Goal: Task Accomplishment & Management: Manage account settings

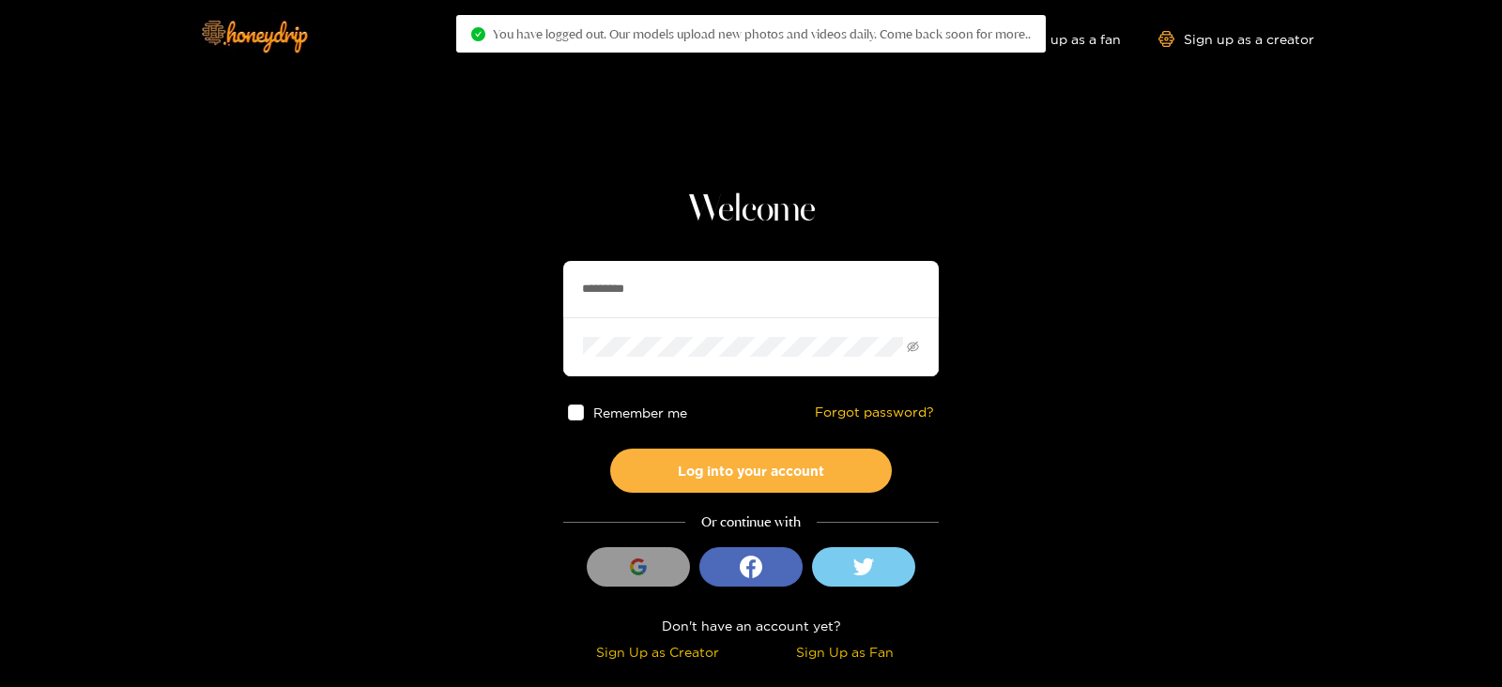
drag, startPoint x: 0, startPoint y: 0, endPoint x: 540, endPoint y: 287, distance: 611.4
click at [540, 287] on section "Welcome ********* Remember me Forgot password? Log into your account Or continu…" at bounding box center [751, 333] width 1502 height 667
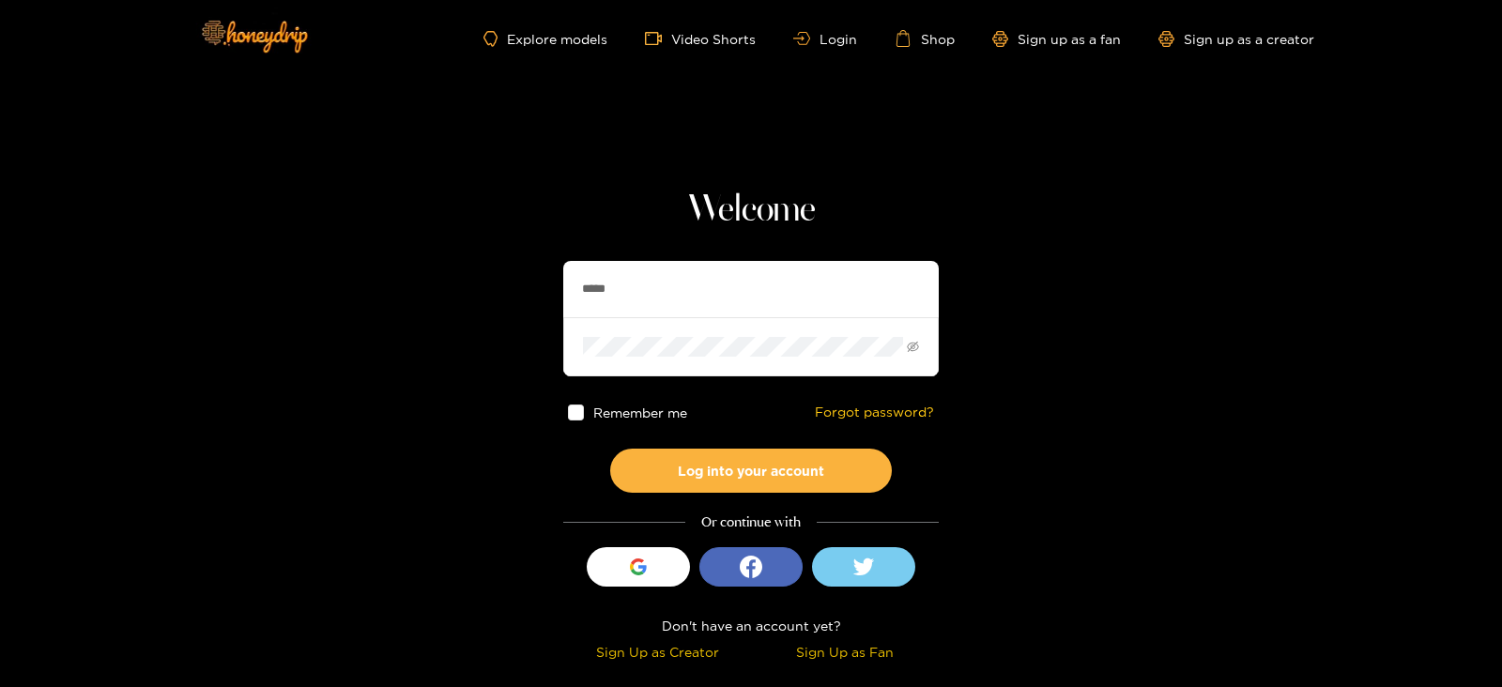
type input "**********"
click at [610, 449] on button "Log into your account" at bounding box center [751, 471] width 282 height 44
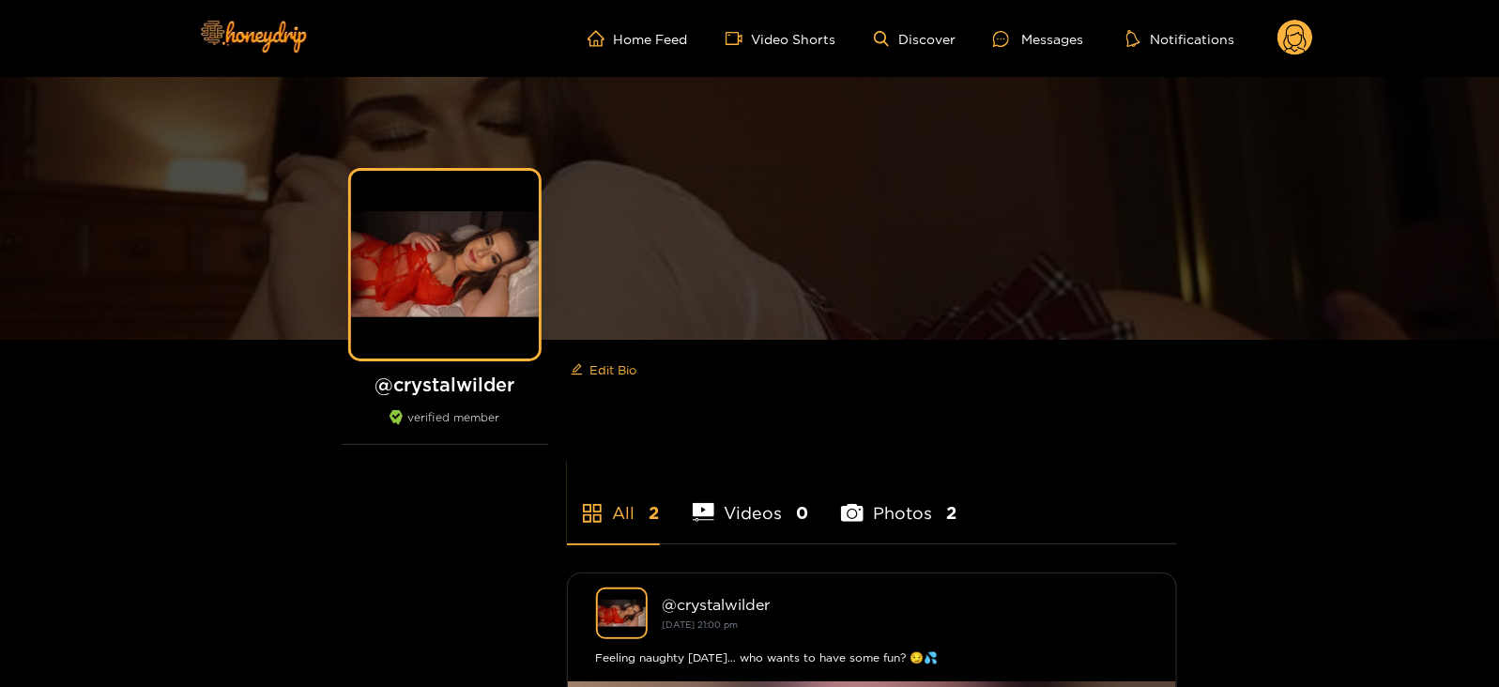
click at [1284, 34] on circle at bounding box center [1296, 38] width 36 height 36
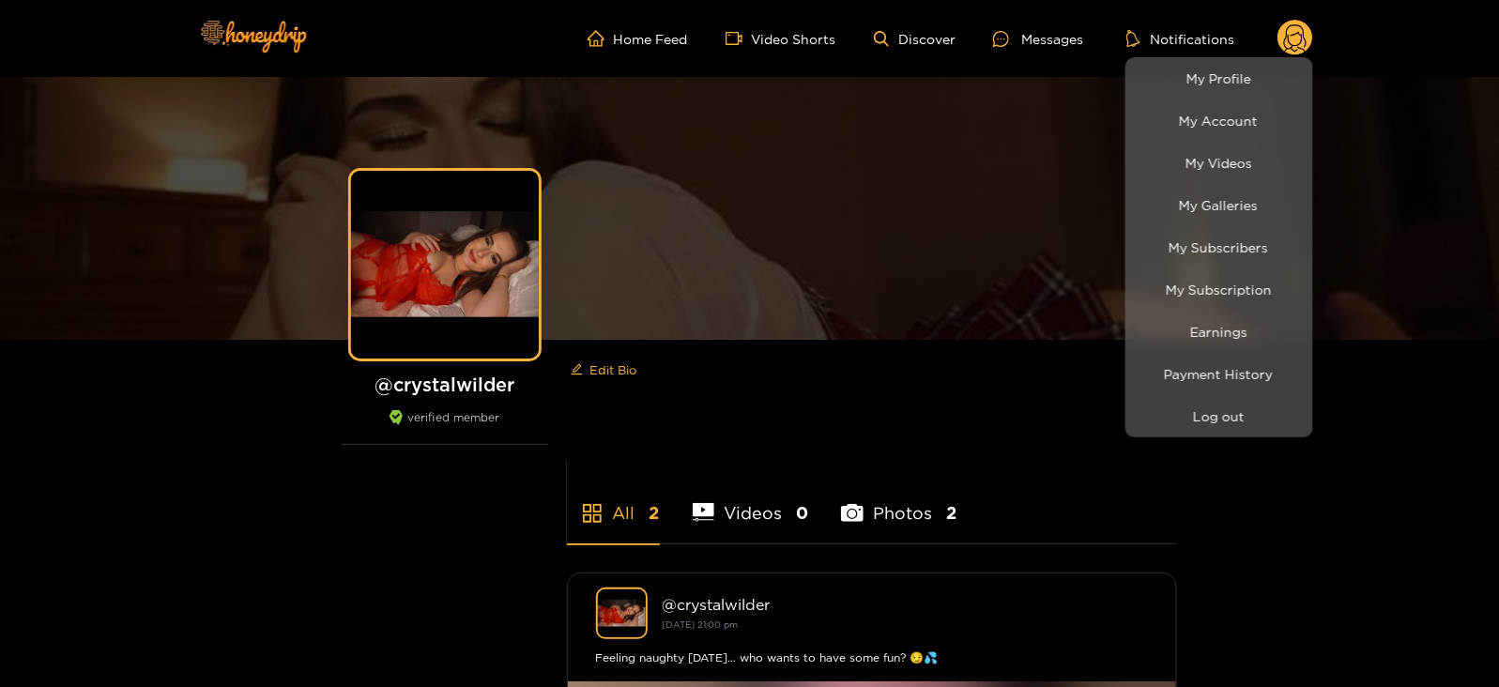
click at [1197, 312] on li "Earnings" at bounding box center [1220, 332] width 188 height 42
click at [1186, 319] on link "Earnings" at bounding box center [1219, 331] width 178 height 33
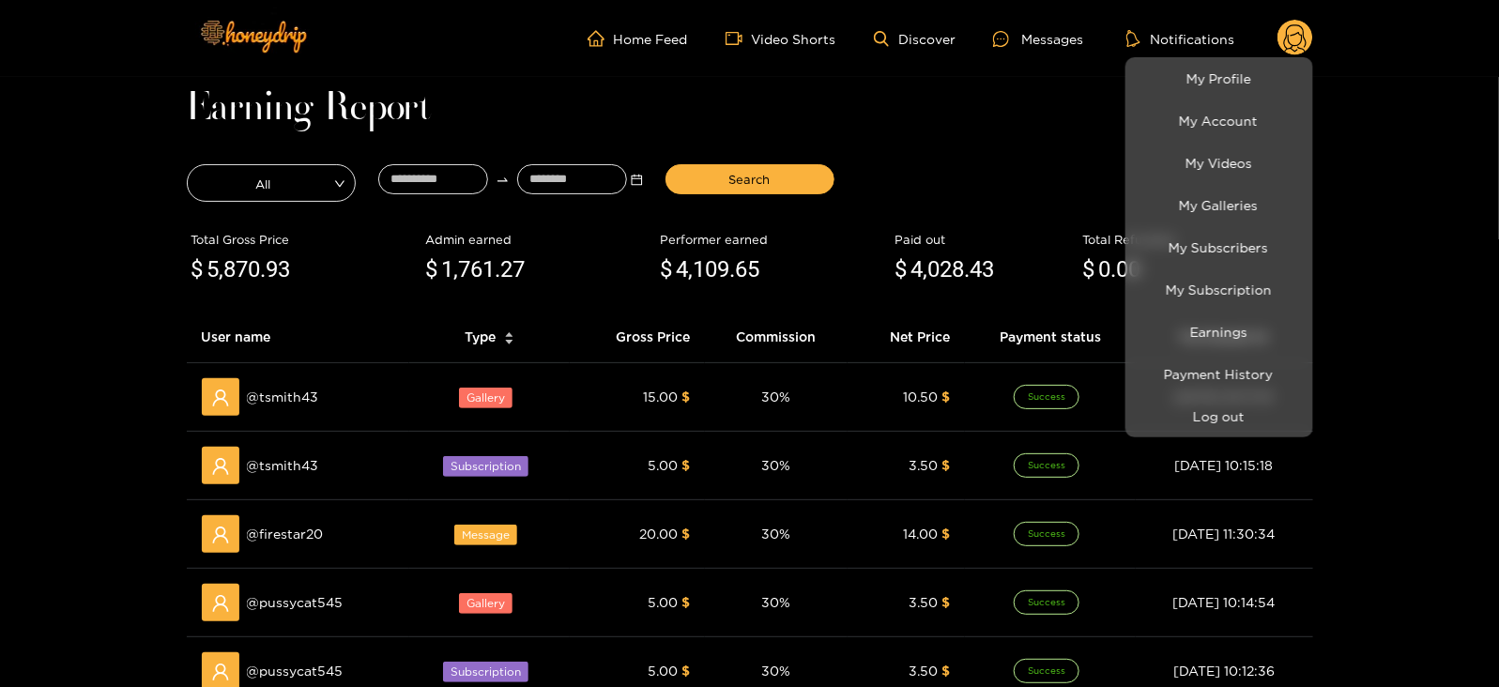
click at [451, 212] on div at bounding box center [749, 343] width 1499 height 687
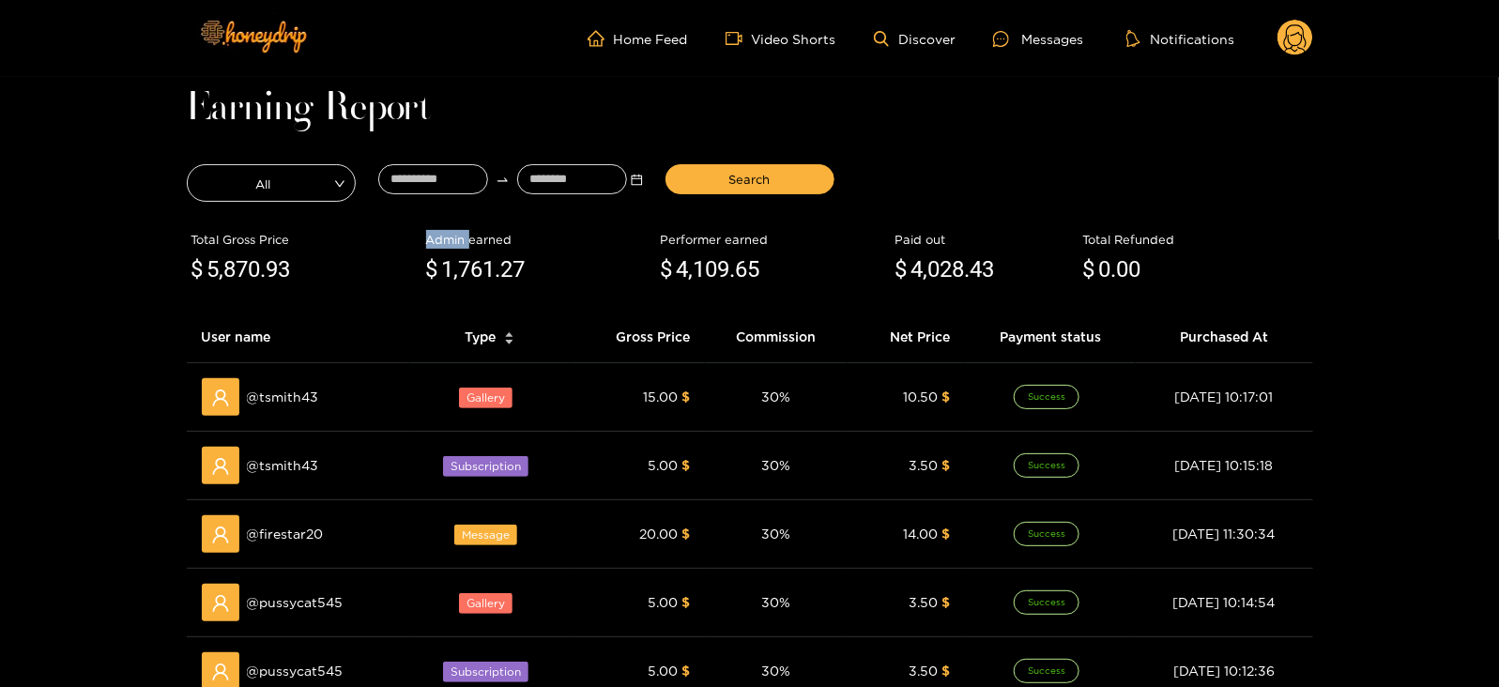
click at [451, 212] on div "Total Gross Price $ 5,870 .93 Admin earned $ 1,761 .27 Performer earned $ 4,109…" at bounding box center [750, 259] width 1126 height 105
click at [427, 192] on input at bounding box center [433, 179] width 110 height 30
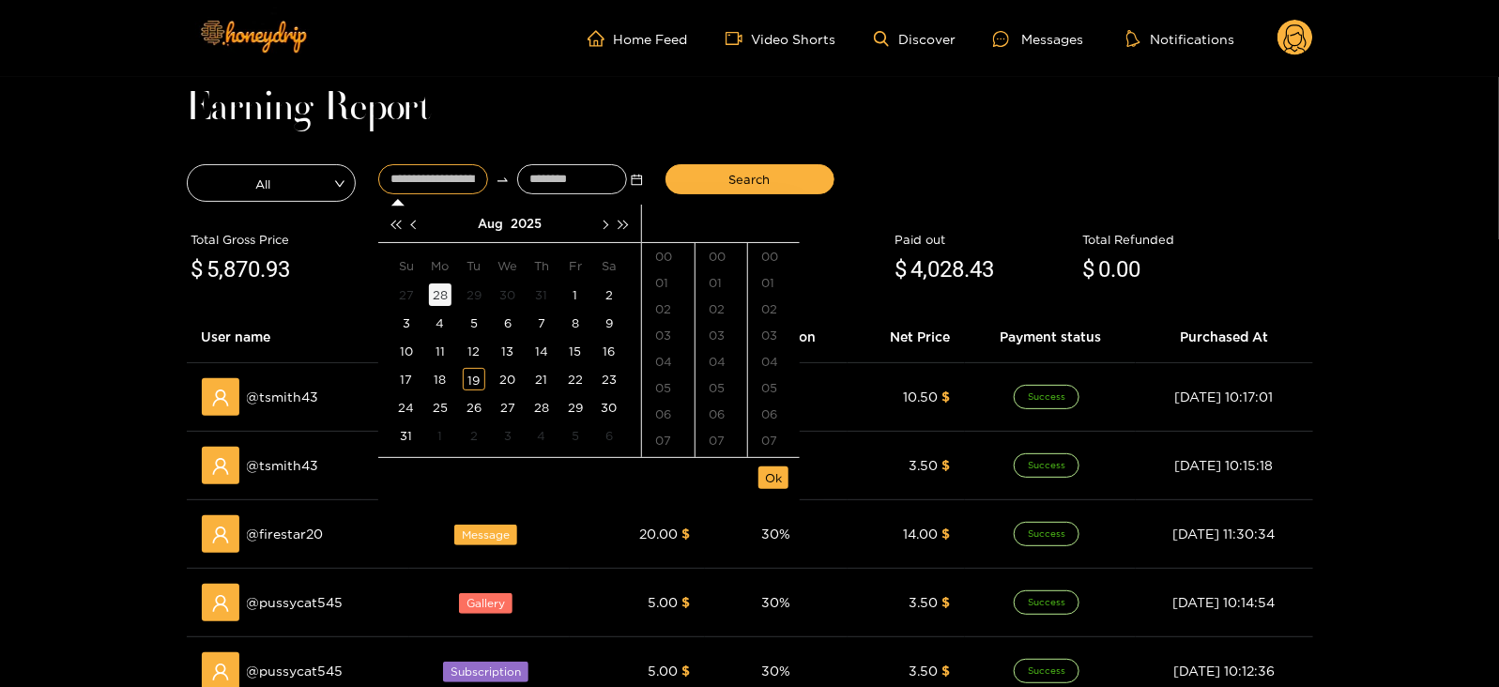
click at [433, 293] on div "28" at bounding box center [440, 294] width 23 height 23
type input "**********"
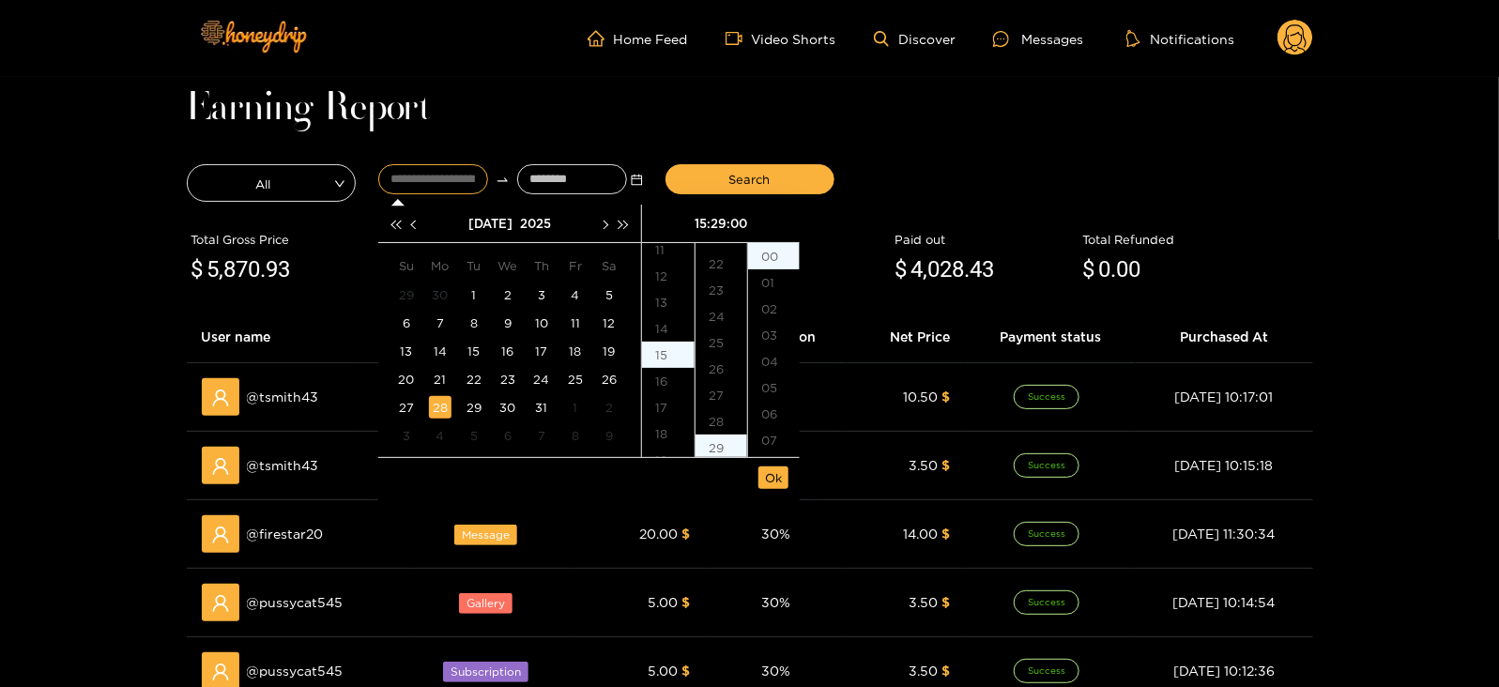
scroll to position [761, 0]
click at [554, 181] on input at bounding box center [572, 179] width 110 height 30
click at [595, 222] on button "button" at bounding box center [604, 224] width 20 height 38
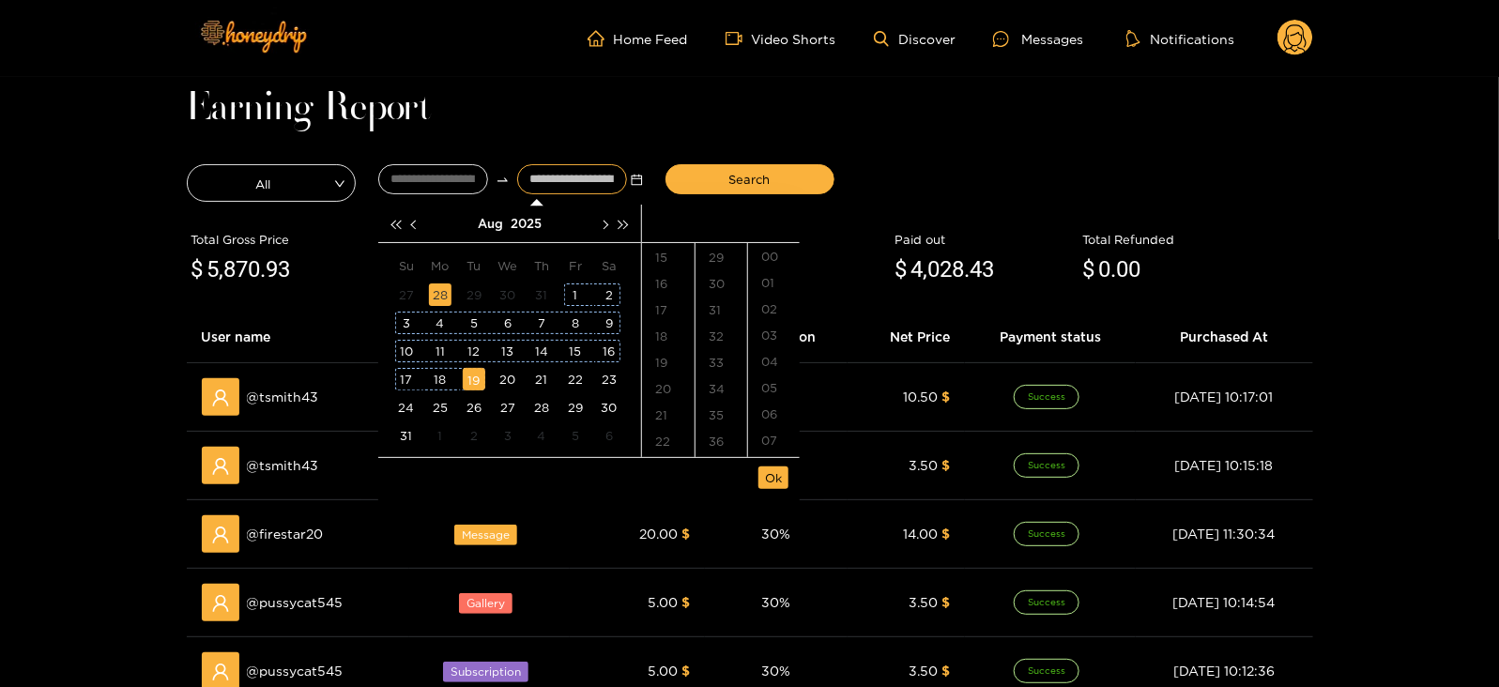
click at [471, 389] on div "19" at bounding box center [474, 379] width 23 height 23
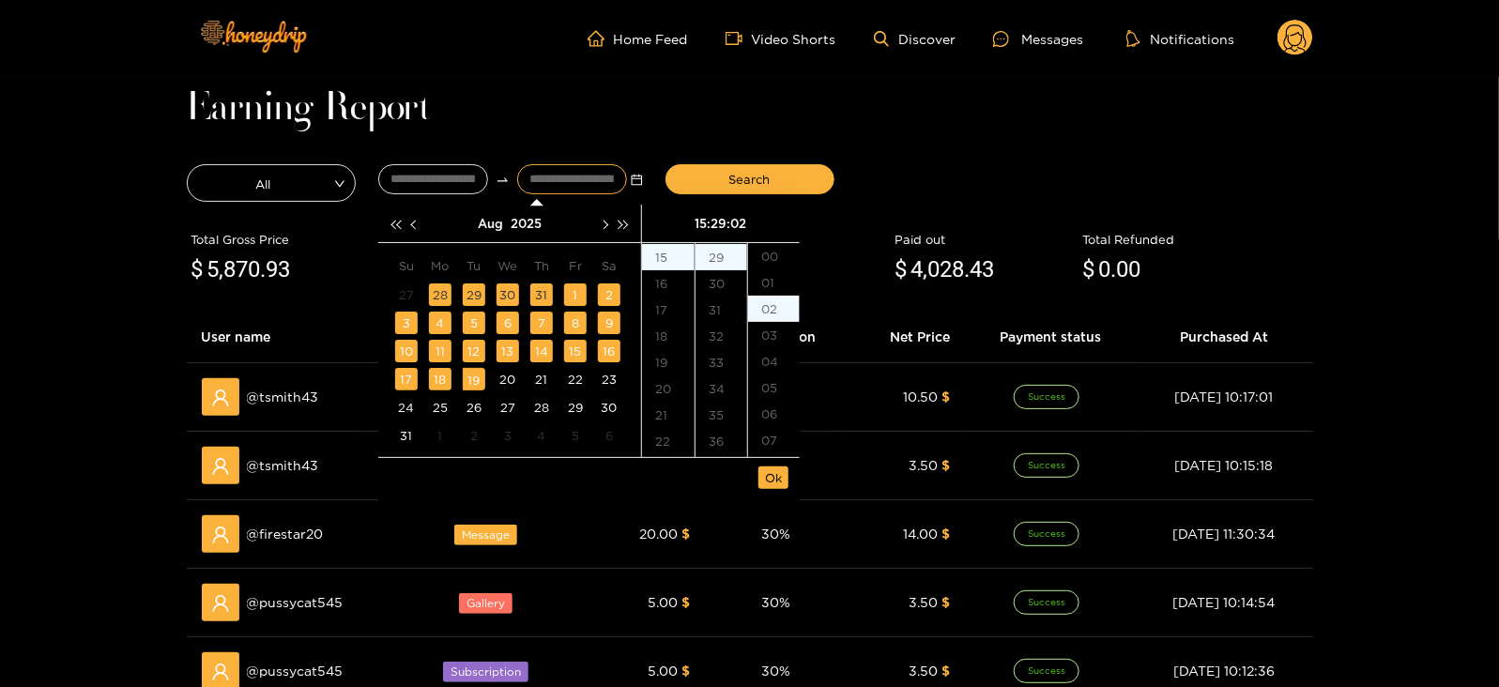
scroll to position [52, 0]
type input "**********"
click at [775, 475] on span "Ok" at bounding box center [773, 477] width 17 height 19
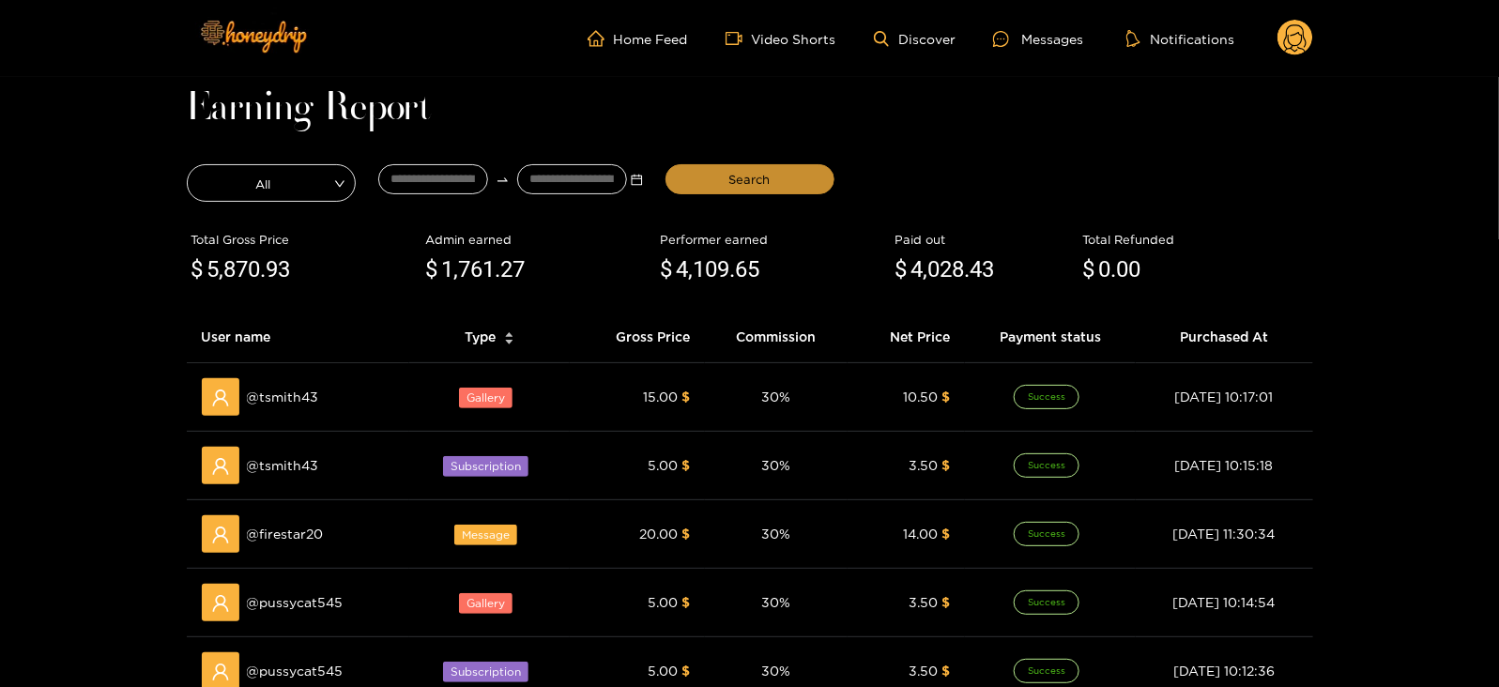
click at [718, 166] on button "Search" at bounding box center [750, 179] width 169 height 30
click at [0, 60] on header "Home Feed Video Shorts Discover Messages Notifications 0 videos discover messag…" at bounding box center [749, 38] width 1499 height 77
click at [1072, 28] on div "Messages" at bounding box center [1038, 39] width 90 height 22
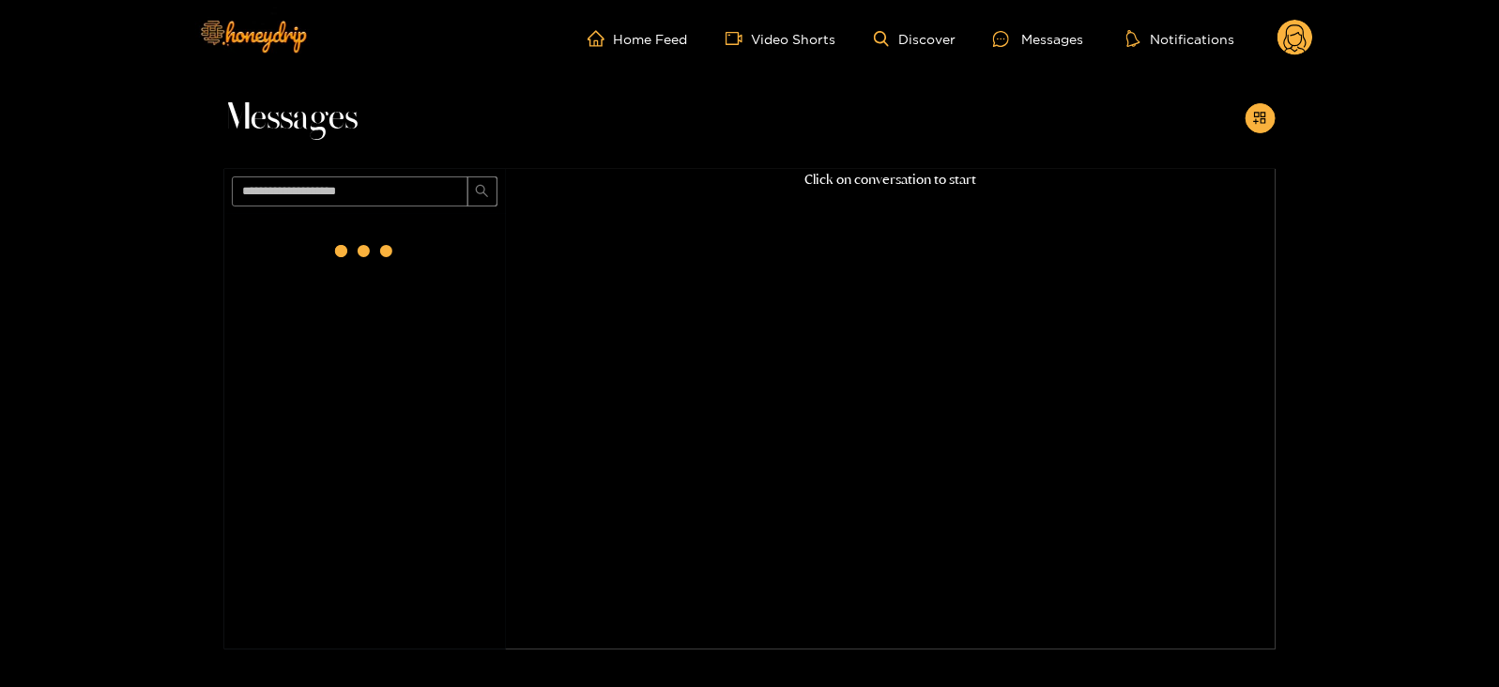
click at [1298, 36] on circle at bounding box center [1296, 38] width 36 height 36
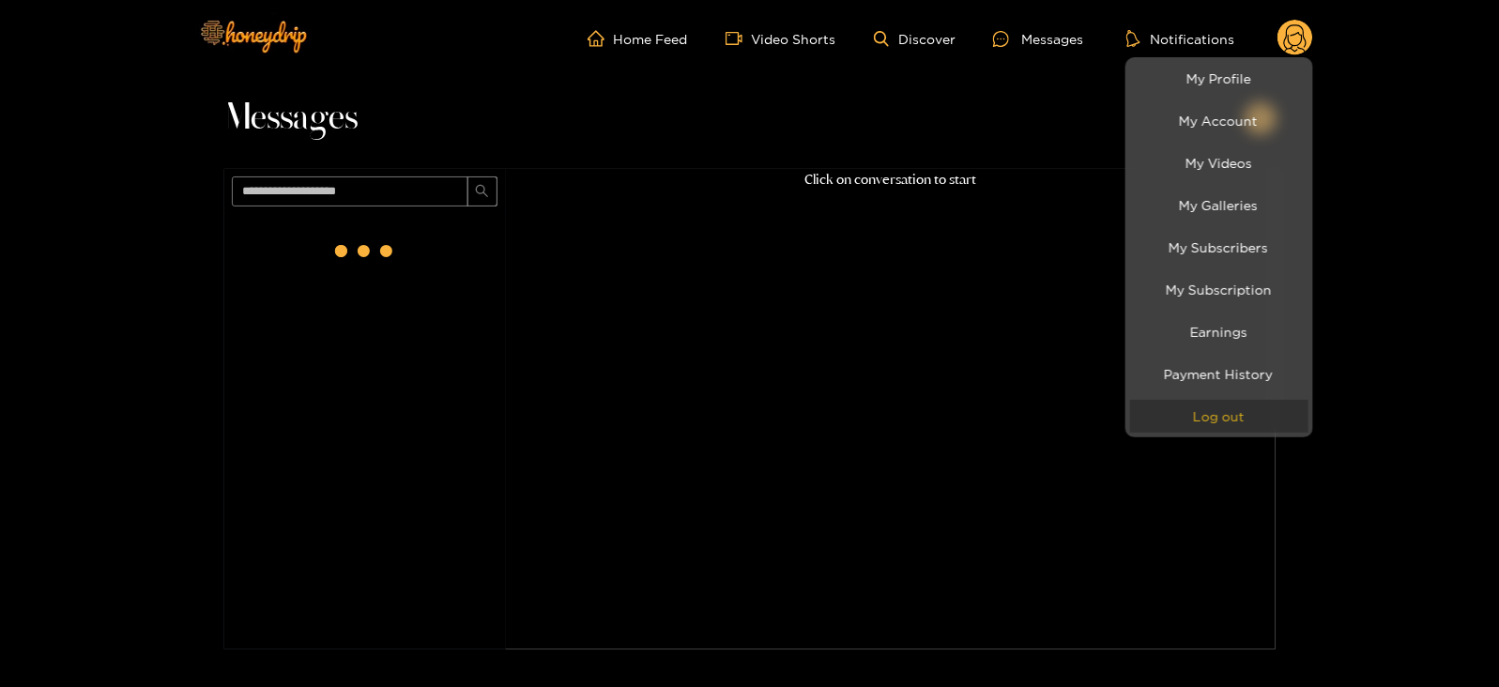
click at [1205, 414] on button "Log out" at bounding box center [1219, 416] width 178 height 33
